Goal: Information Seeking & Learning: Learn about a topic

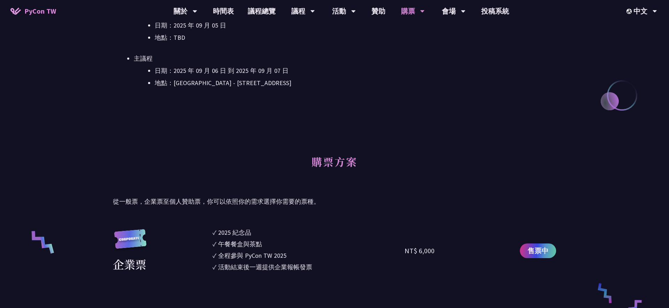
scroll to position [237, 0]
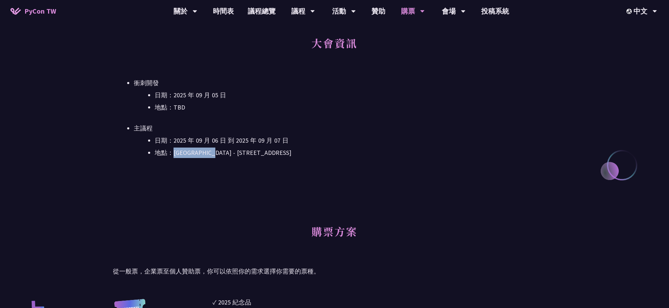
drag, startPoint x: 174, startPoint y: 153, endPoint x: 216, endPoint y: 153, distance: 42.2
click at [216, 153] on li "地點：[GEOGRAPHIC_DATA] - ​[STREET_ADDRESS]" at bounding box center [355, 152] width 401 height 10
copy li "台北文創 6 樓 - ​"
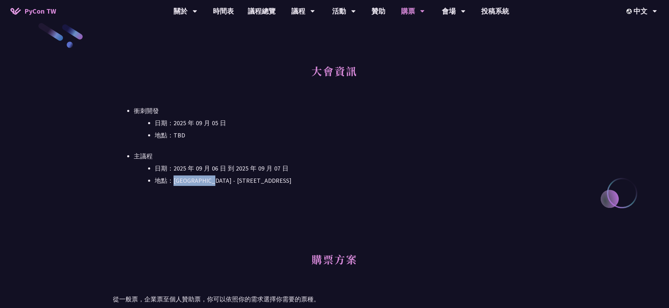
scroll to position [0, 0]
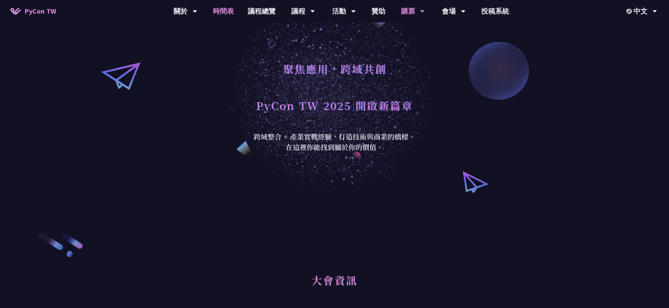
click at [226, 14] on link "時間表" at bounding box center [223, 11] width 35 height 22
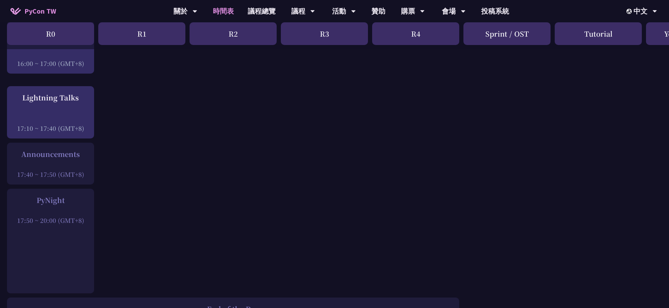
scroll to position [938, 0]
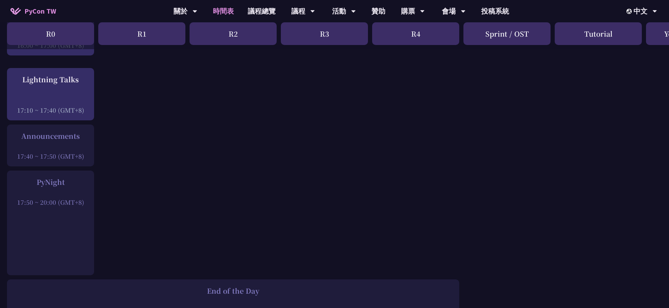
click at [77, 151] on div at bounding box center [50, 146] width 80 height 10
click at [72, 98] on div "Lightning Talks 17:10 ~ 17:40 (GMT+8)" at bounding box center [50, 94] width 80 height 40
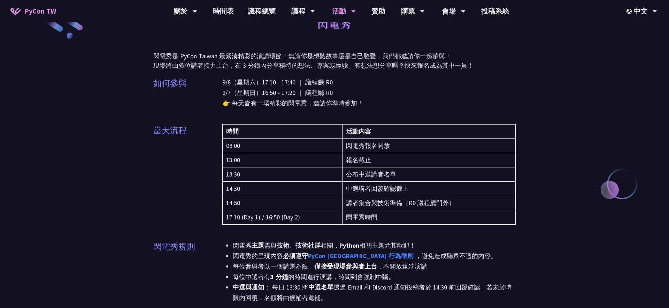
scroll to position [31, 0]
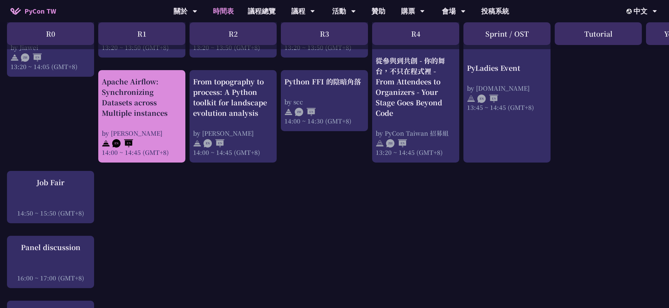
scroll to position [763, 0]
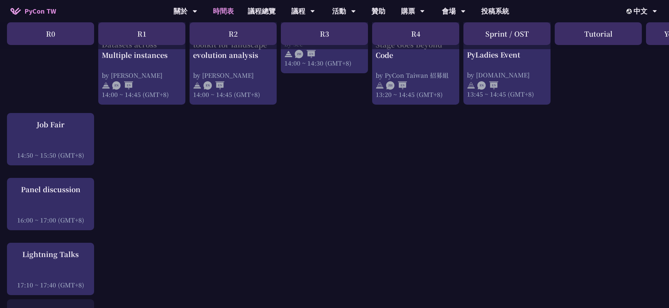
click at [62, 215] on div at bounding box center [50, 210] width 80 height 10
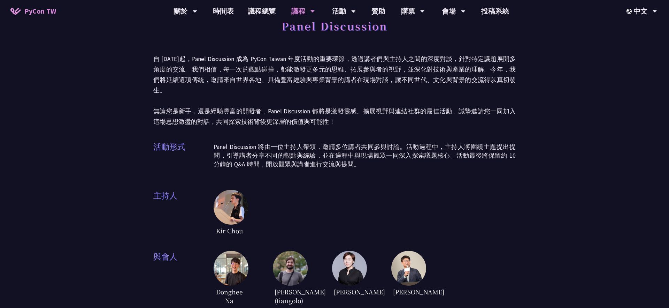
scroll to position [19, 0]
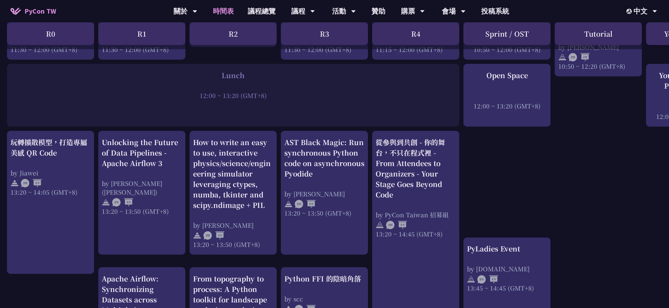
scroll to position [763, 0]
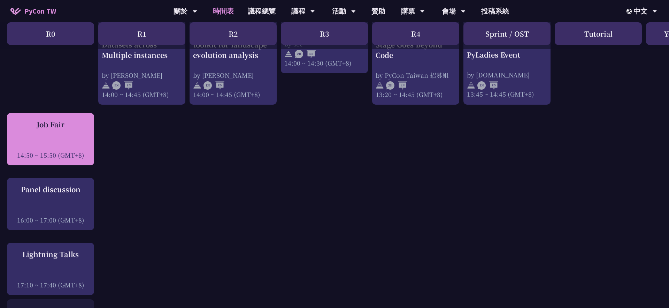
click at [51, 159] on div "14:50 ~ 15:50 (GMT+8)" at bounding box center [50, 155] width 80 height 9
click at [68, 144] on div "Job Fair 14:50 ~ 15:50 (GMT+8)" at bounding box center [50, 139] width 80 height 40
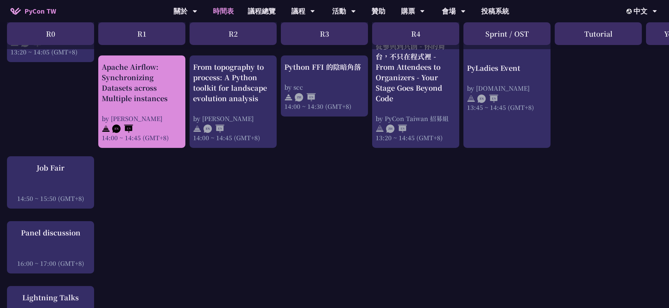
scroll to position [706, 0]
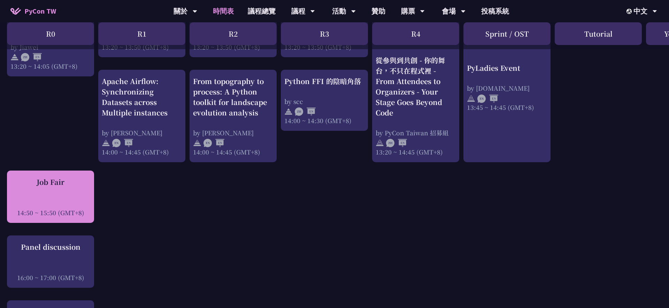
click at [88, 195] on div "Job Fair 14:50 ~ 15:50 (GMT+8)" at bounding box center [50, 197] width 80 height 40
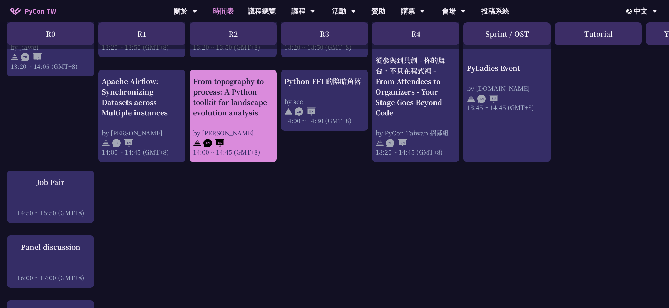
click at [222, 146] on img at bounding box center [213, 143] width 21 height 8
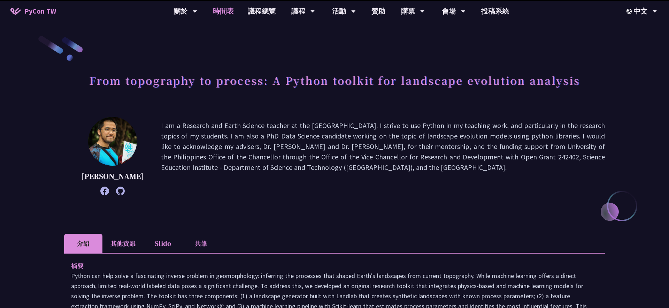
scroll to position [706, 0]
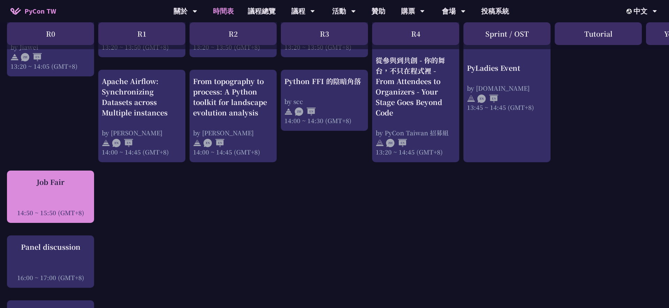
click at [66, 198] on div "Job Fair 14:50 ~ 15:50 (GMT+8)" at bounding box center [50, 197] width 80 height 40
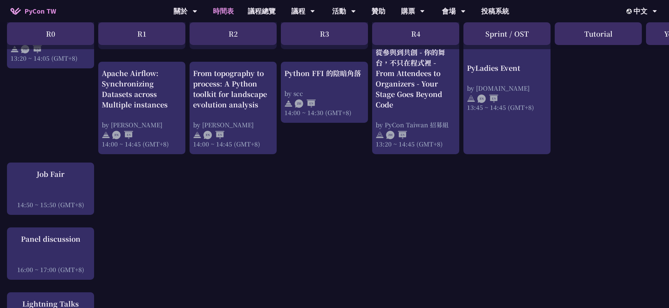
scroll to position [712, 0]
